Goal: Task Accomplishment & Management: Complete application form

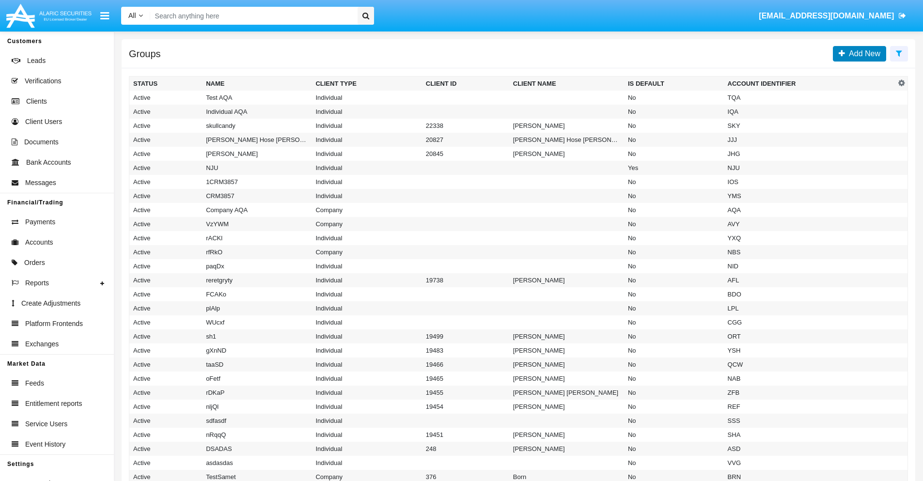
click at [862, 53] on span "Add New" at bounding box center [862, 53] width 35 height 8
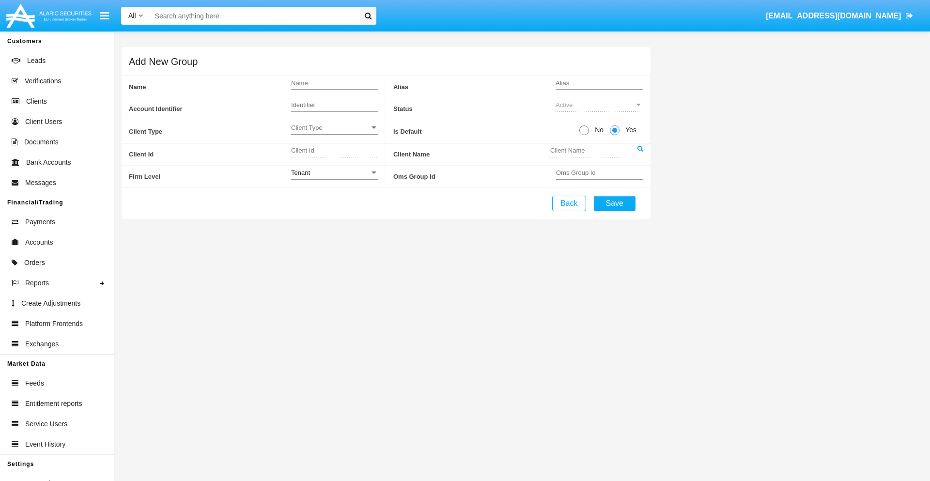
click at [597, 130] on span "No" at bounding box center [597, 130] width 17 height 10
click at [584, 135] on input "No" at bounding box center [584, 135] width 0 height 0
radio input "true"
type input "[DEMOGRAPHIC_DATA]"
type input "X"
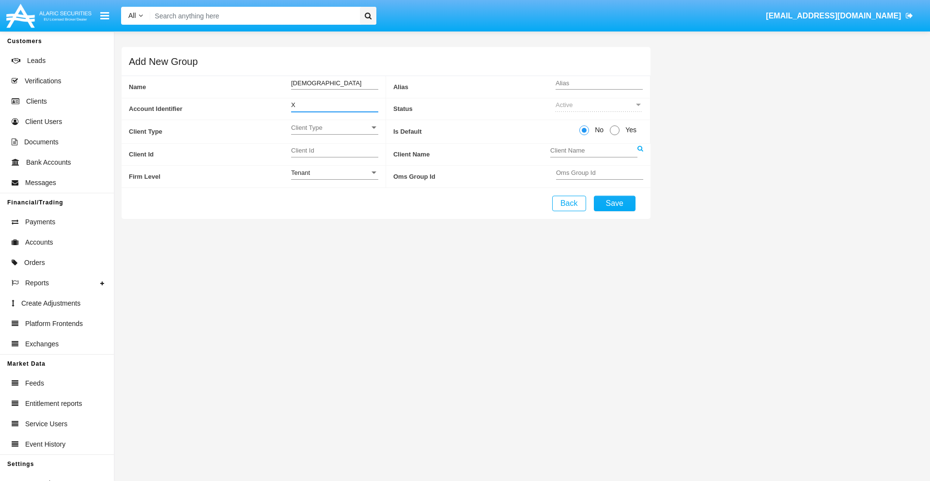
click at [334, 127] on span "Client Type" at bounding box center [330, 128] width 78 height 8
click at [334, 133] on span "Individual" at bounding box center [334, 133] width 87 height 19
click at [334, 172] on div "Tenant" at bounding box center [330, 173] width 78 height 8
click at [334, 178] on span "Tenant" at bounding box center [334, 178] width 87 height 19
type input "iHnPv"
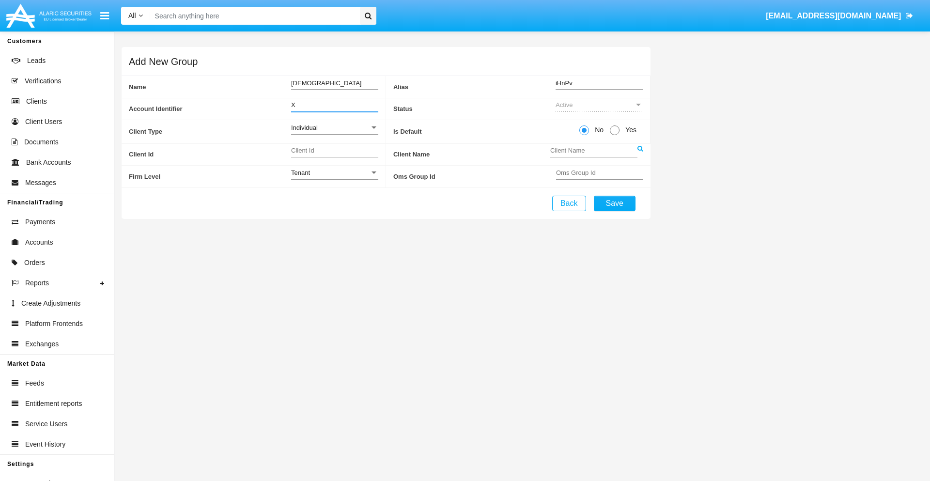
type input "X"
click at [614, 203] on button "Save" at bounding box center [615, 204] width 42 height 16
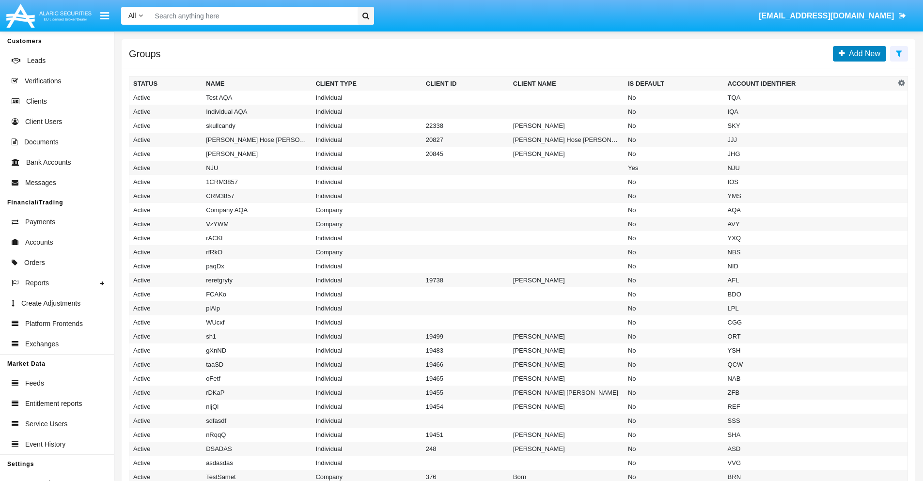
click at [862, 53] on span "Add New" at bounding box center [862, 53] width 35 height 8
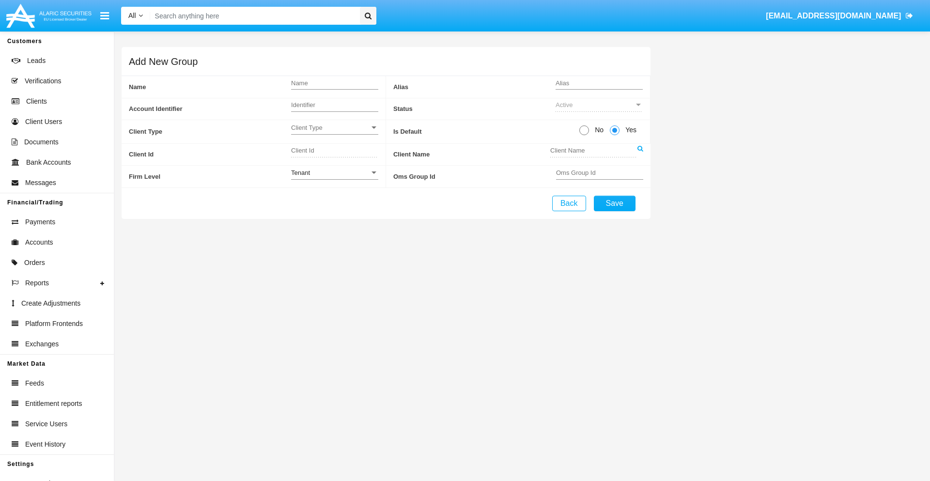
click at [597, 130] on span "No" at bounding box center [597, 130] width 17 height 10
click at [584, 135] on input "No" at bounding box center [584, 135] width 0 height 0
radio input "true"
click at [334, 127] on span "Client Type" at bounding box center [330, 128] width 78 height 8
click at [334, 152] on span "Company" at bounding box center [334, 151] width 87 height 19
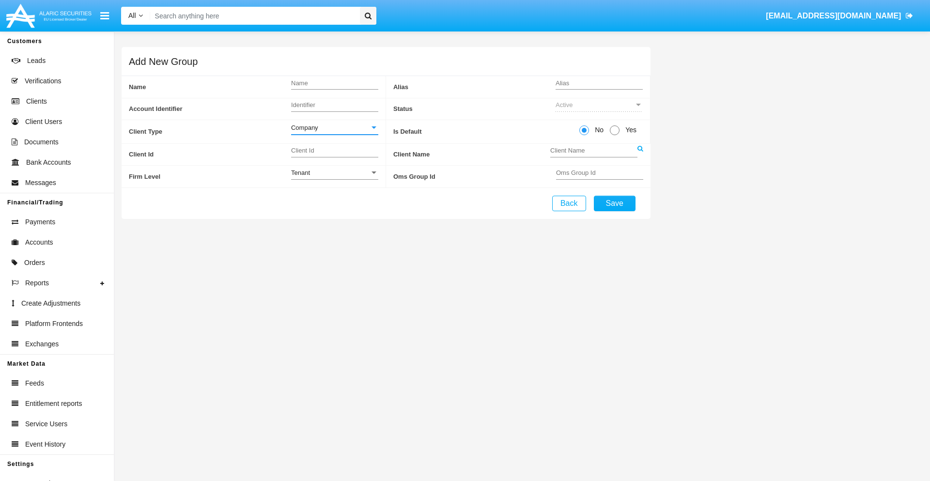
click at [640, 154] on link at bounding box center [641, 155] width 6 height 22
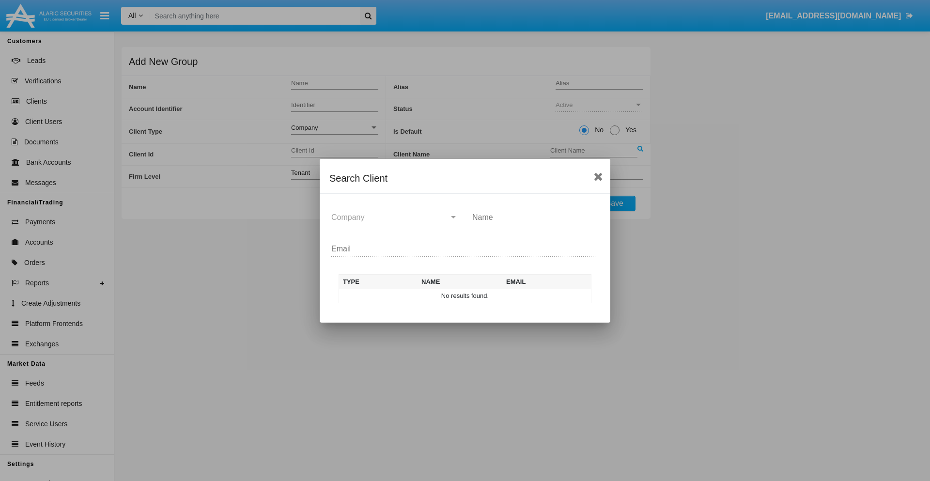
click at [535, 217] on input "Name" at bounding box center [535, 217] width 126 height 9
type input "FlashTurtles"
click at [474, 296] on td "FlashTurtles" at bounding box center [474, 296] width 102 height 15
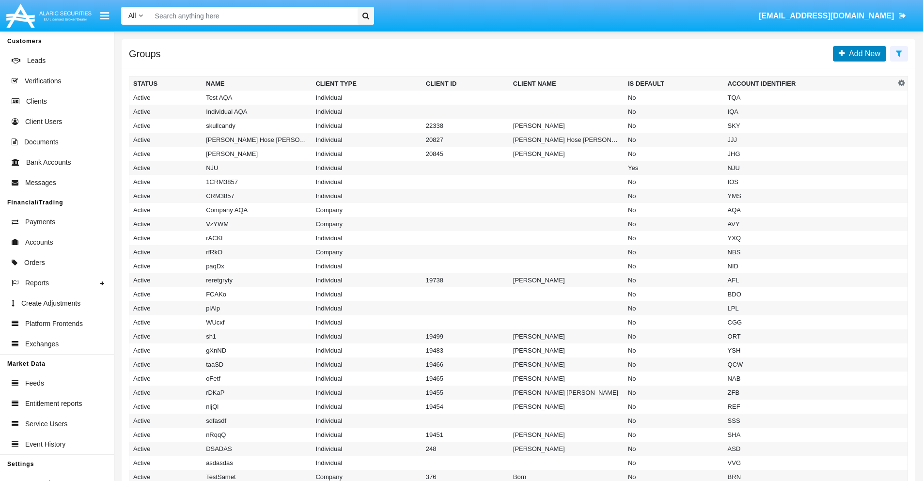
click at [862, 53] on span "Add New" at bounding box center [862, 53] width 35 height 8
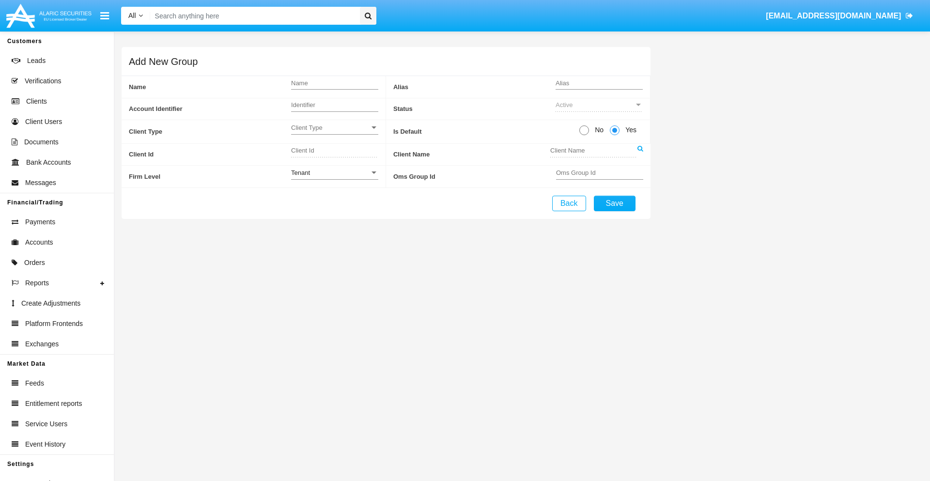
click at [597, 130] on span "No" at bounding box center [597, 130] width 17 height 10
click at [584, 135] on input "No" at bounding box center [584, 135] width 0 height 0
radio input "true"
click at [334, 127] on span "Client Type" at bounding box center [330, 128] width 78 height 8
click at [334, 133] on span "Individual" at bounding box center [334, 133] width 87 height 19
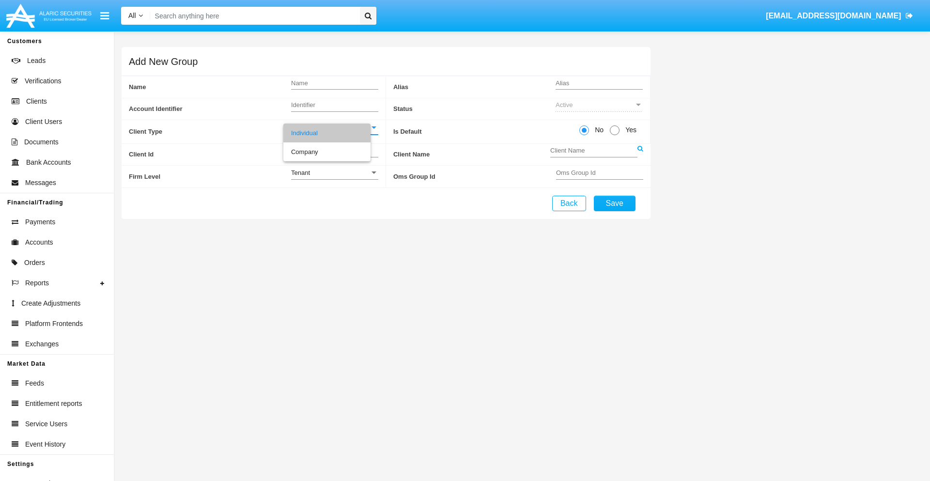
click at [640, 154] on link at bounding box center [641, 155] width 6 height 22
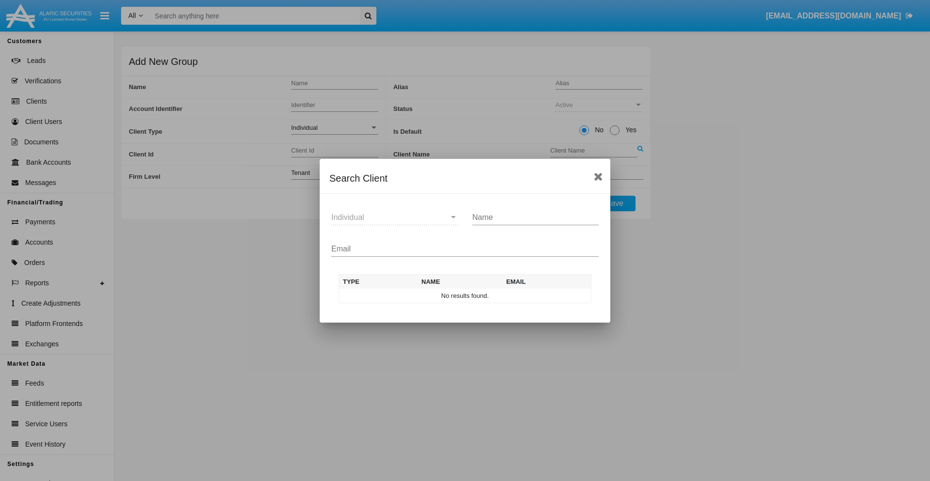
click at [465, 249] on input "Email" at bounding box center [464, 249] width 267 height 9
type input "test-user-snake@aqa.com"
click at [545, 296] on td "test-user-snake@aqa.com" at bounding box center [544, 296] width 93 height 15
